Goal: Task Accomplishment & Management: Complete application form

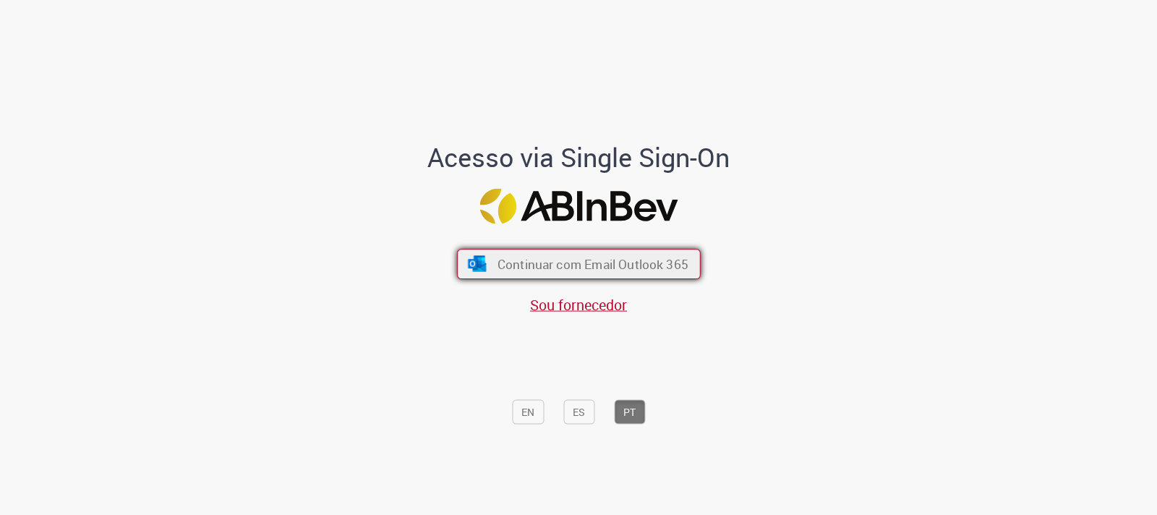
click at [599, 257] on span "Continuar com Email Outlook 365" at bounding box center [592, 264] width 191 height 17
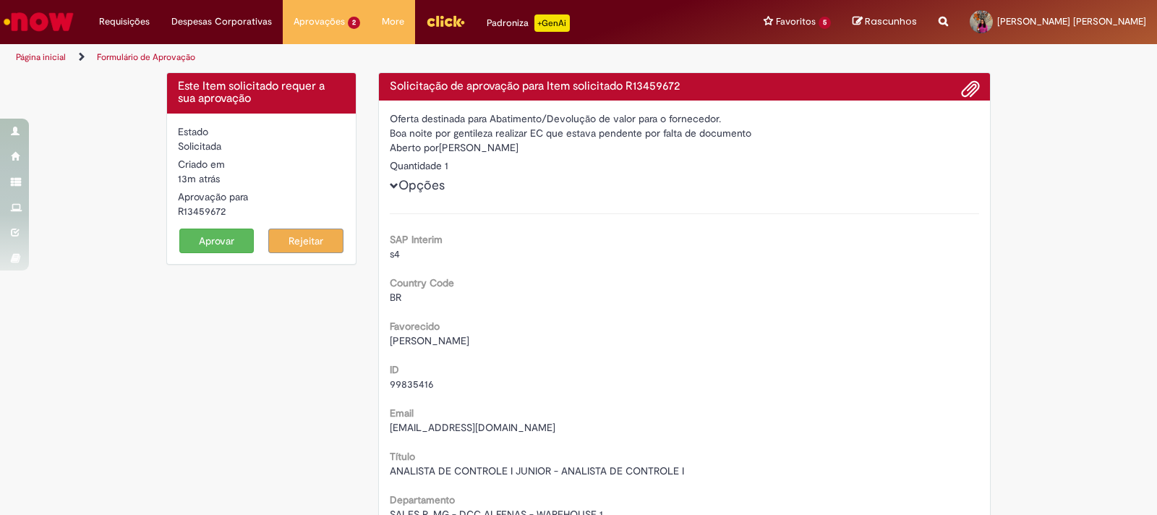
click at [220, 231] on button "Aprovar" at bounding box center [216, 240] width 75 height 25
click at [202, 238] on button "Aprovar" at bounding box center [216, 240] width 75 height 25
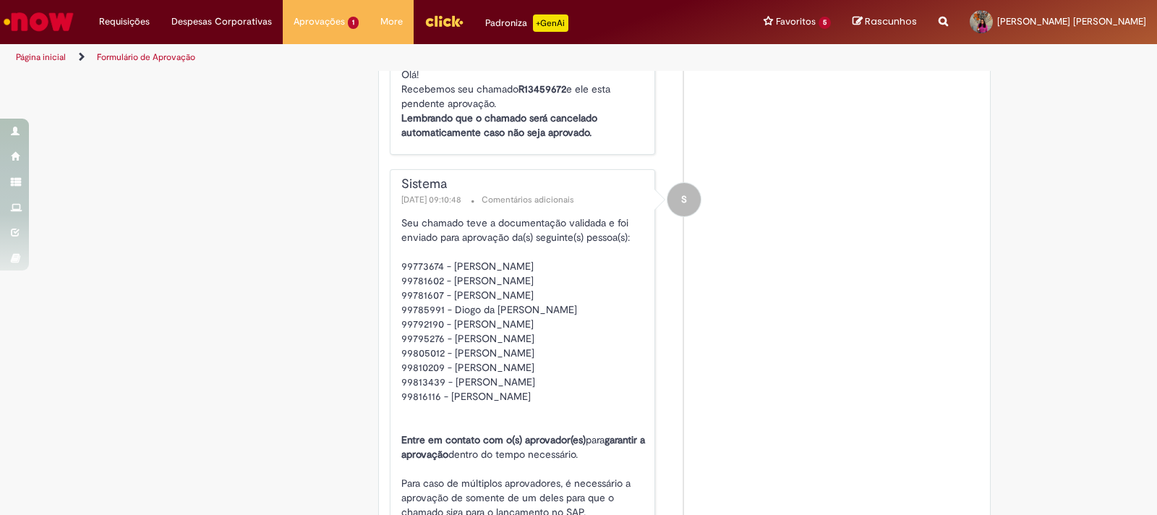
scroll to position [1264, 0]
